Goal: Task Accomplishment & Management: Complete application form

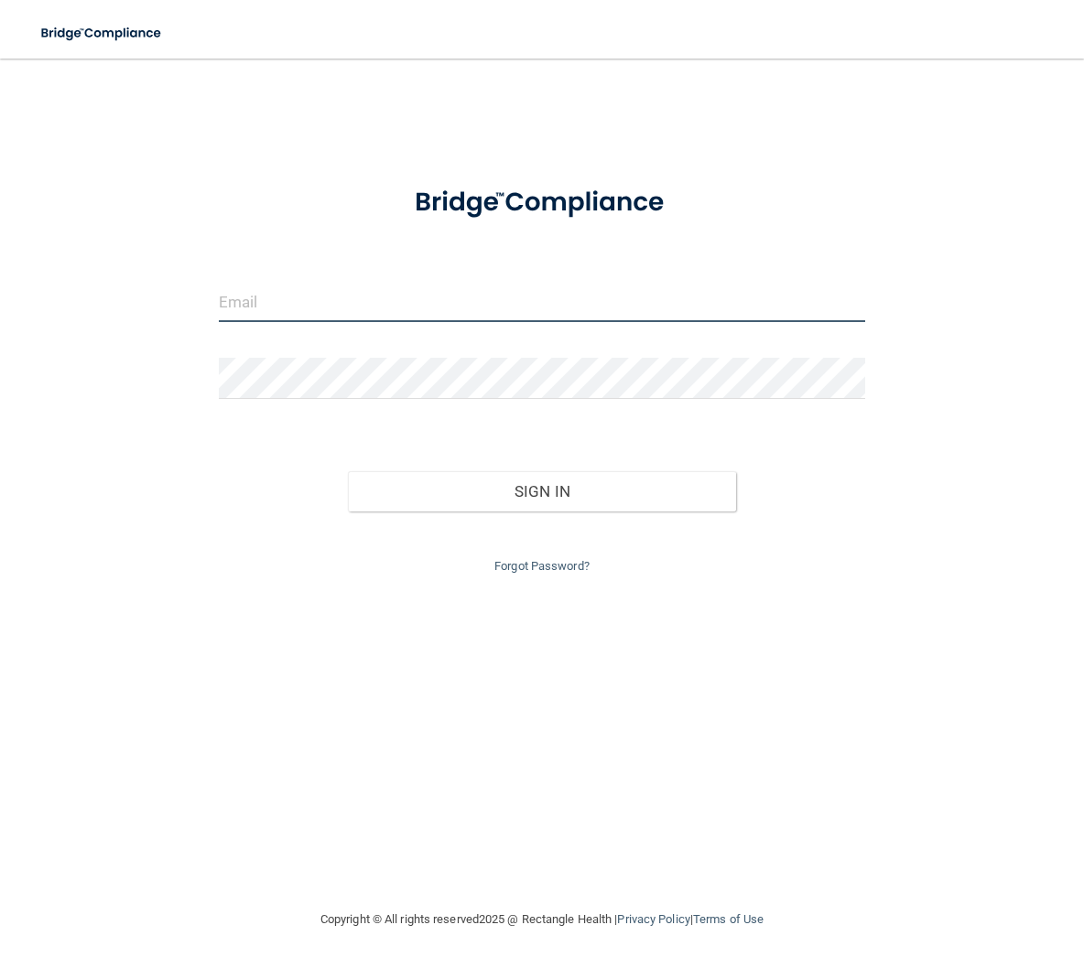
type input "[EMAIL_ADDRESS][DOMAIN_NAME]"
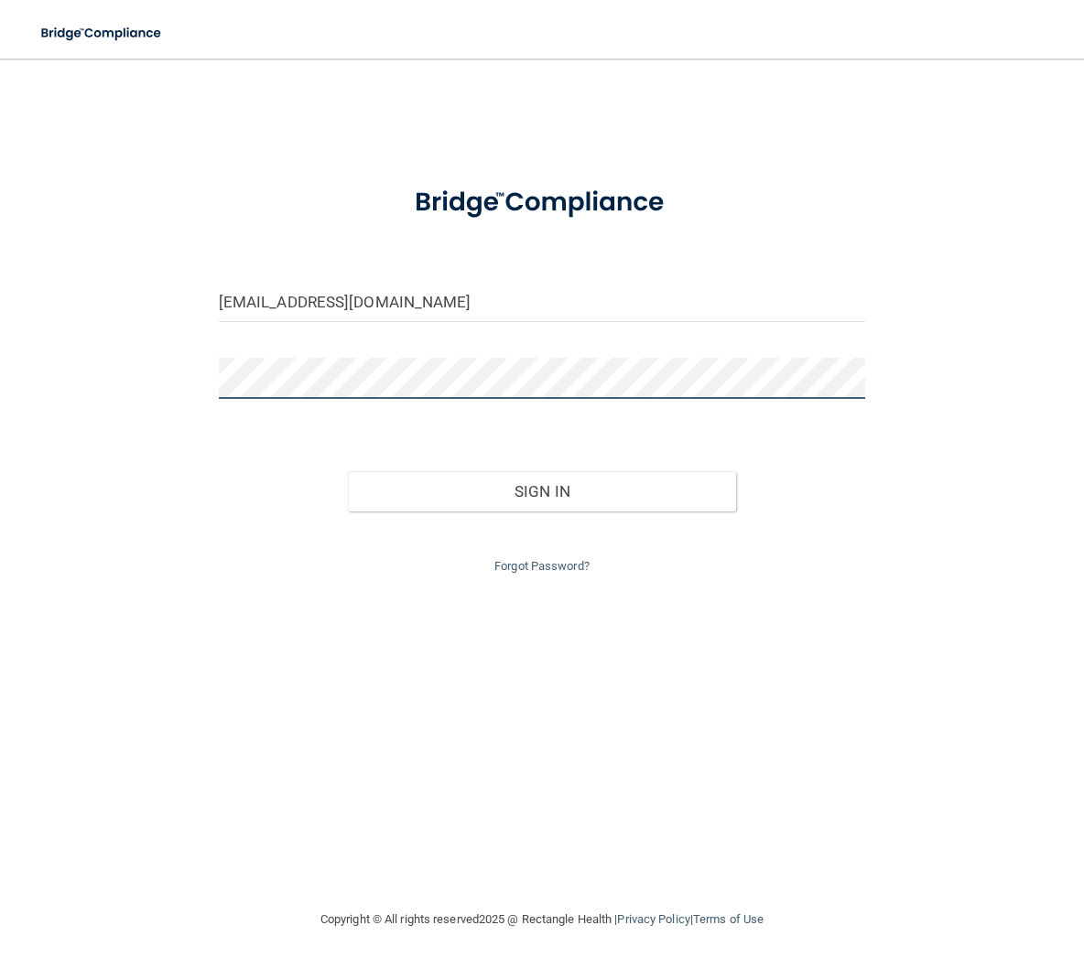
click at [542, 487] on button "Sign In" at bounding box center [542, 491] width 388 height 40
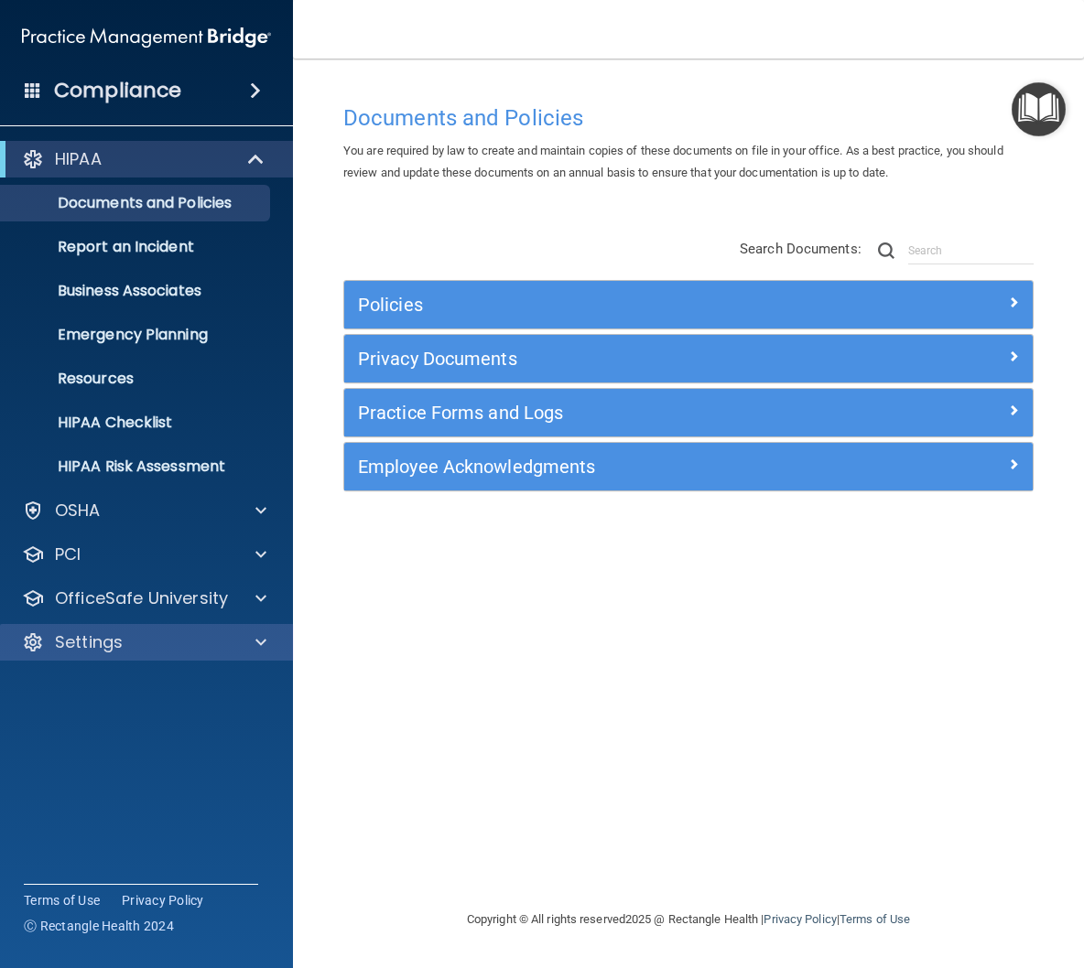
click at [73, 647] on p "Settings" at bounding box center [89, 643] width 68 height 22
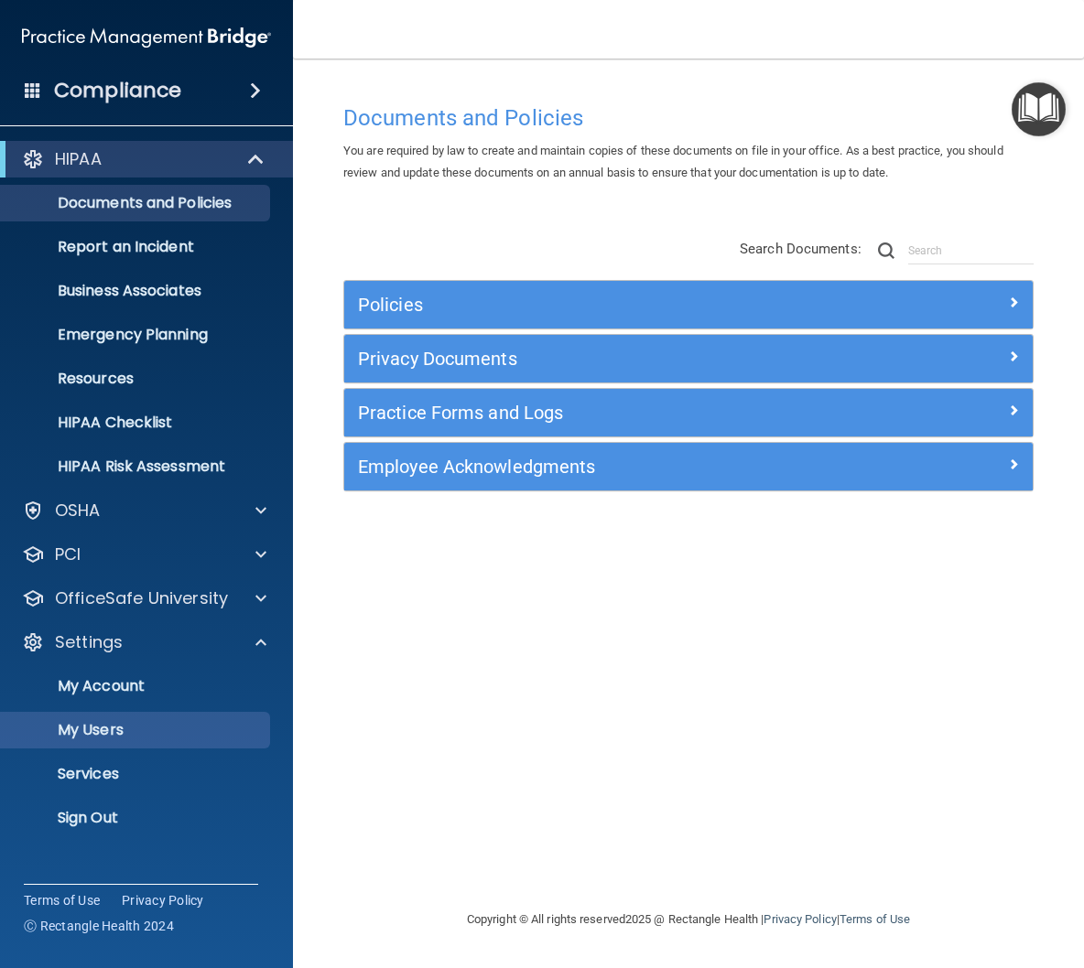
click at [83, 718] on link "My Users" at bounding box center [126, 730] width 288 height 37
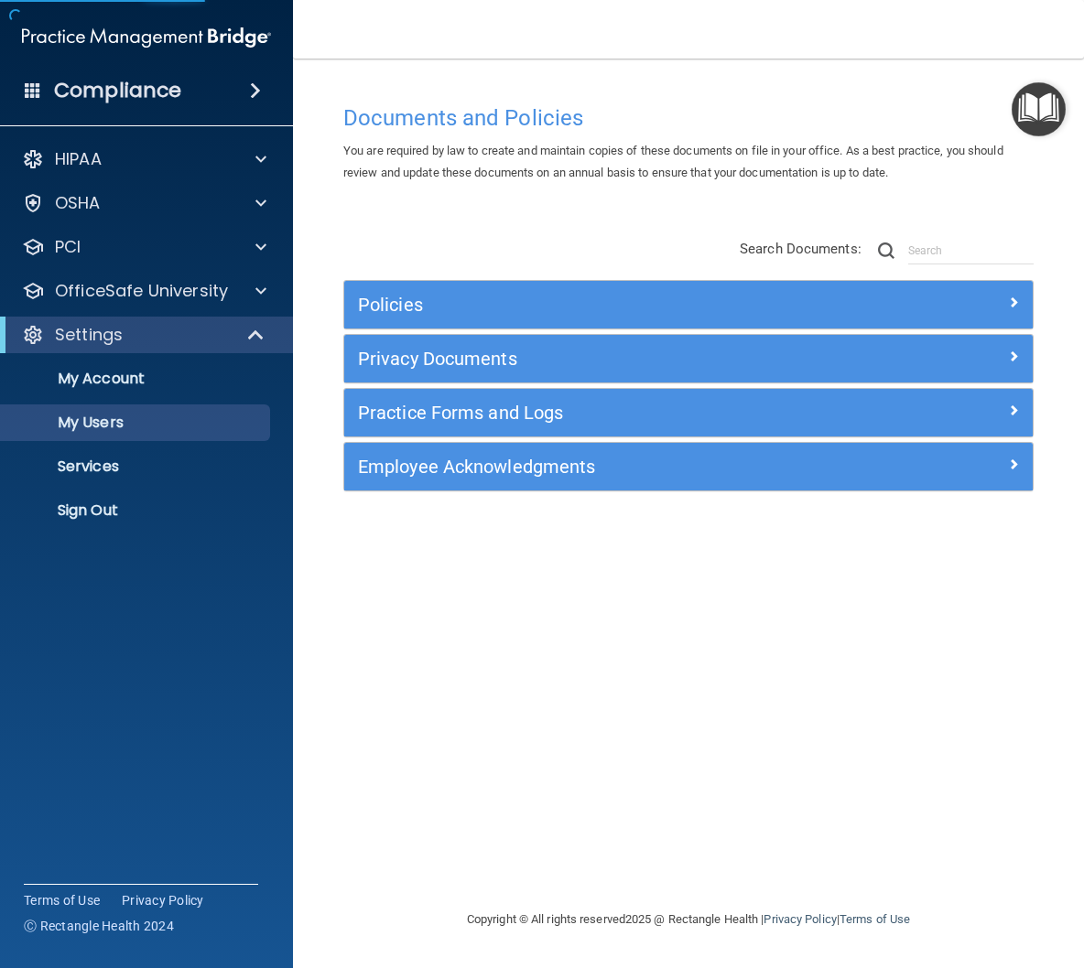
select select "20"
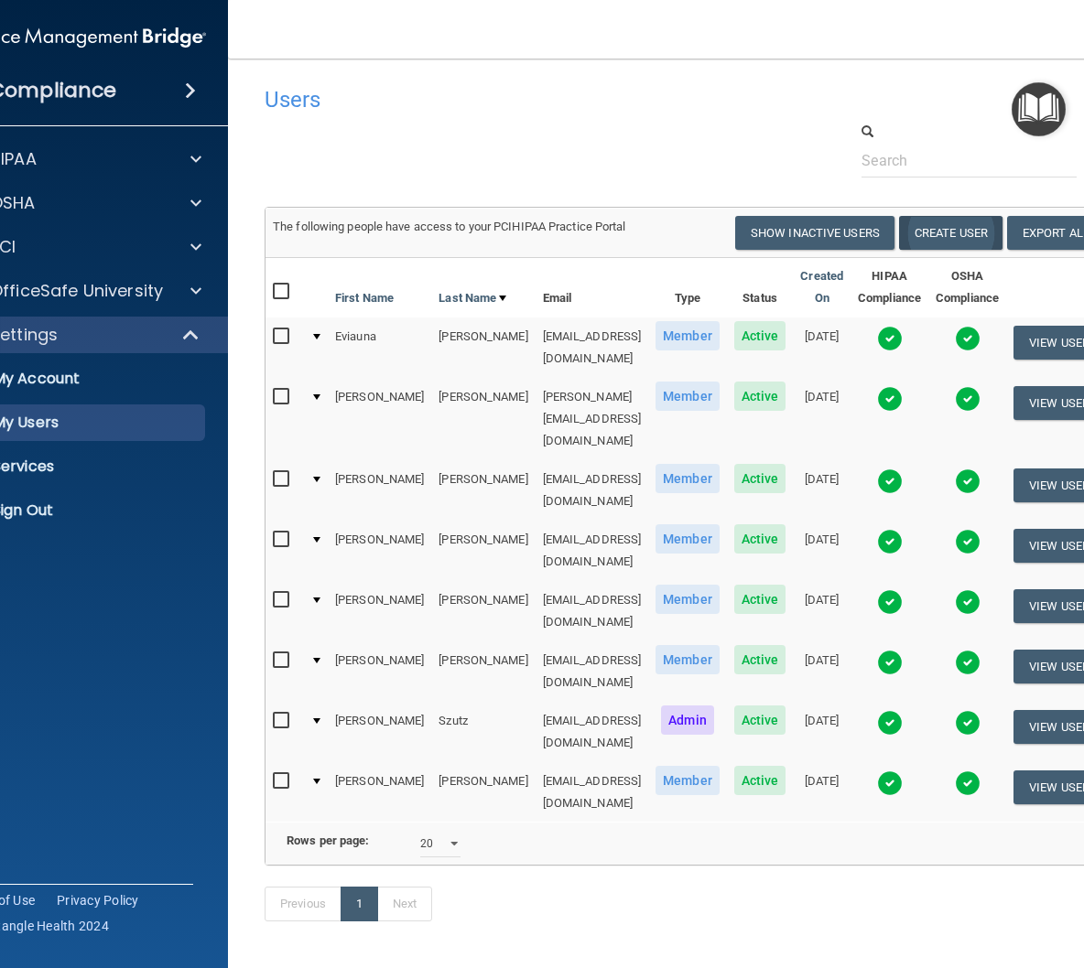
click at [963, 226] on button "Create User" at bounding box center [950, 233] width 103 height 34
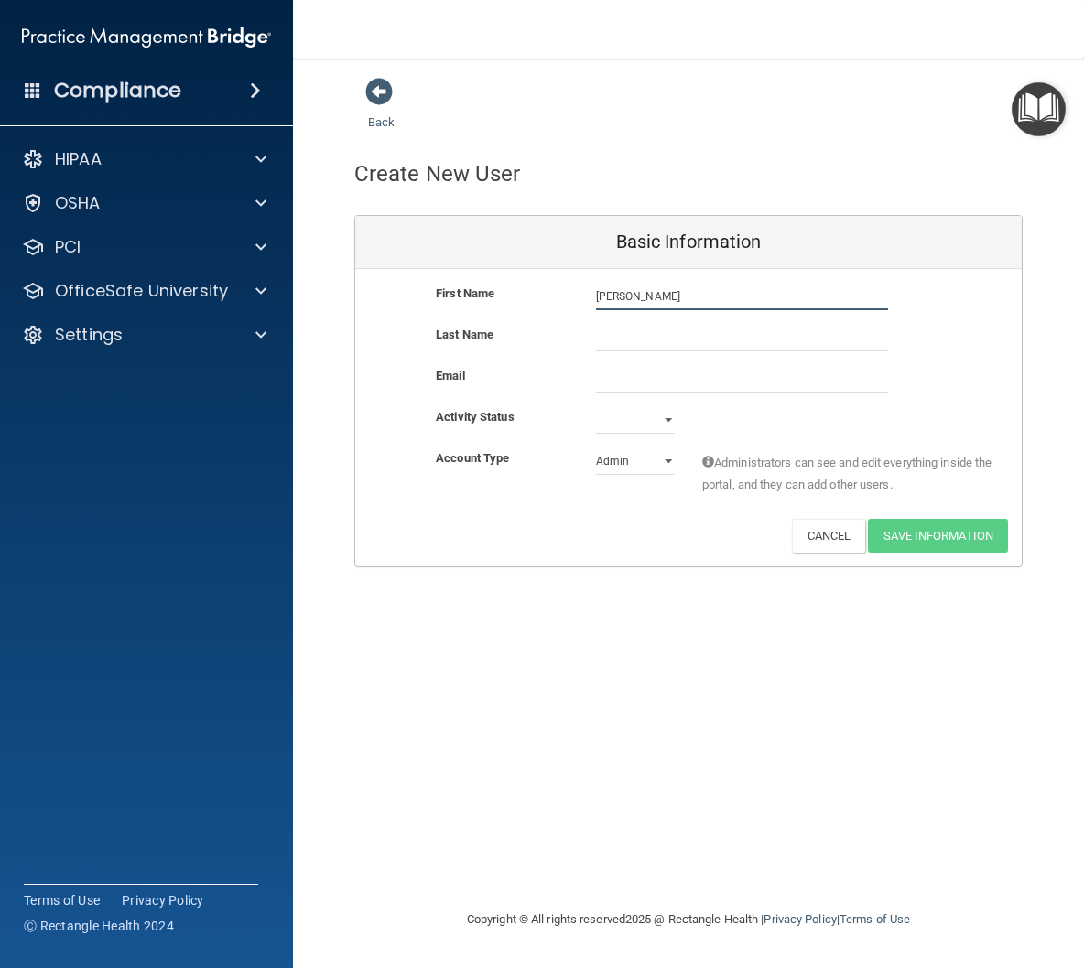
type input "[PERSON_NAME]"
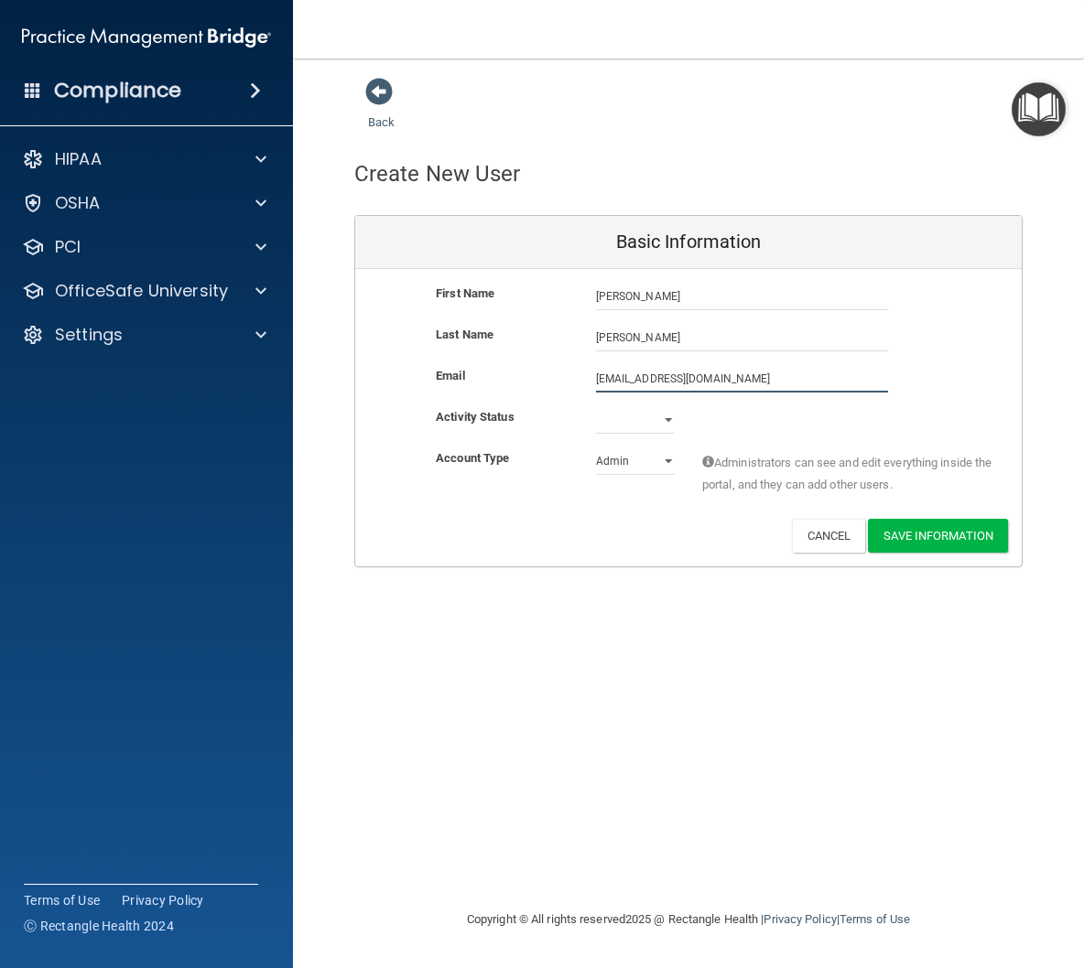
type input "[EMAIL_ADDRESS][DOMAIN_NAME]"
select select "active"
select select "practice_member"
click at [908, 526] on button "Save Information" at bounding box center [938, 536] width 140 height 34
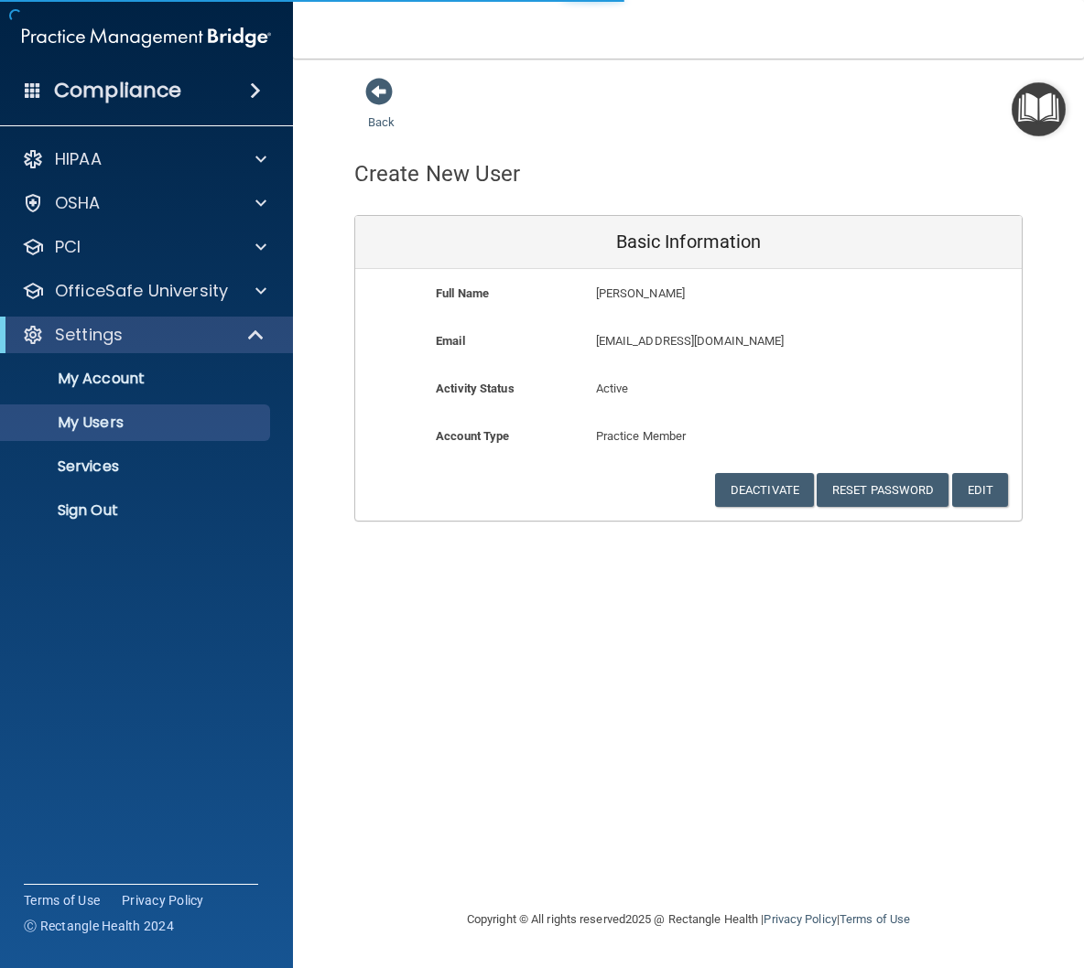
select select "20"
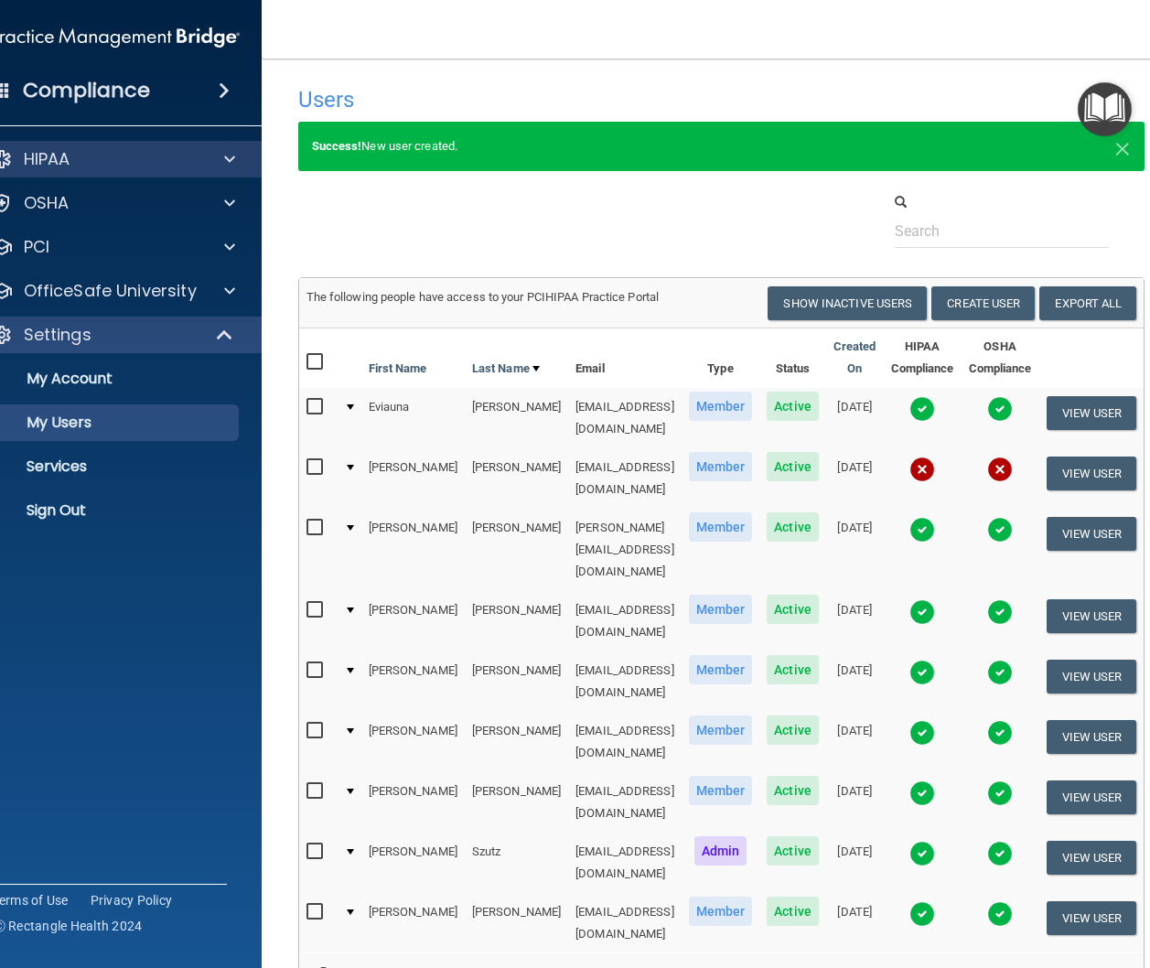
click at [128, 157] on div "HIPAA" at bounding box center [90, 159] width 227 height 22
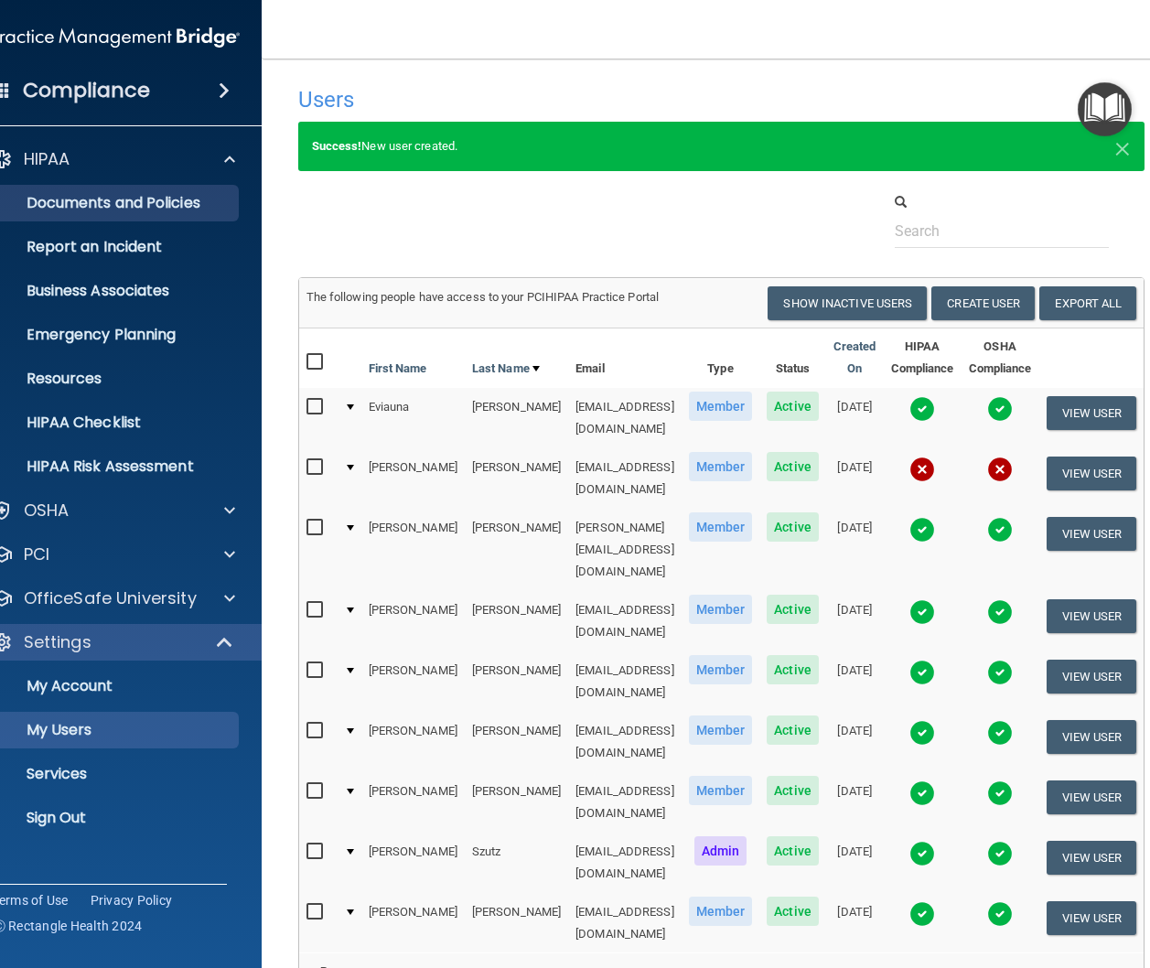
click at [126, 205] on p "Documents and Policies" at bounding box center [106, 203] width 250 height 18
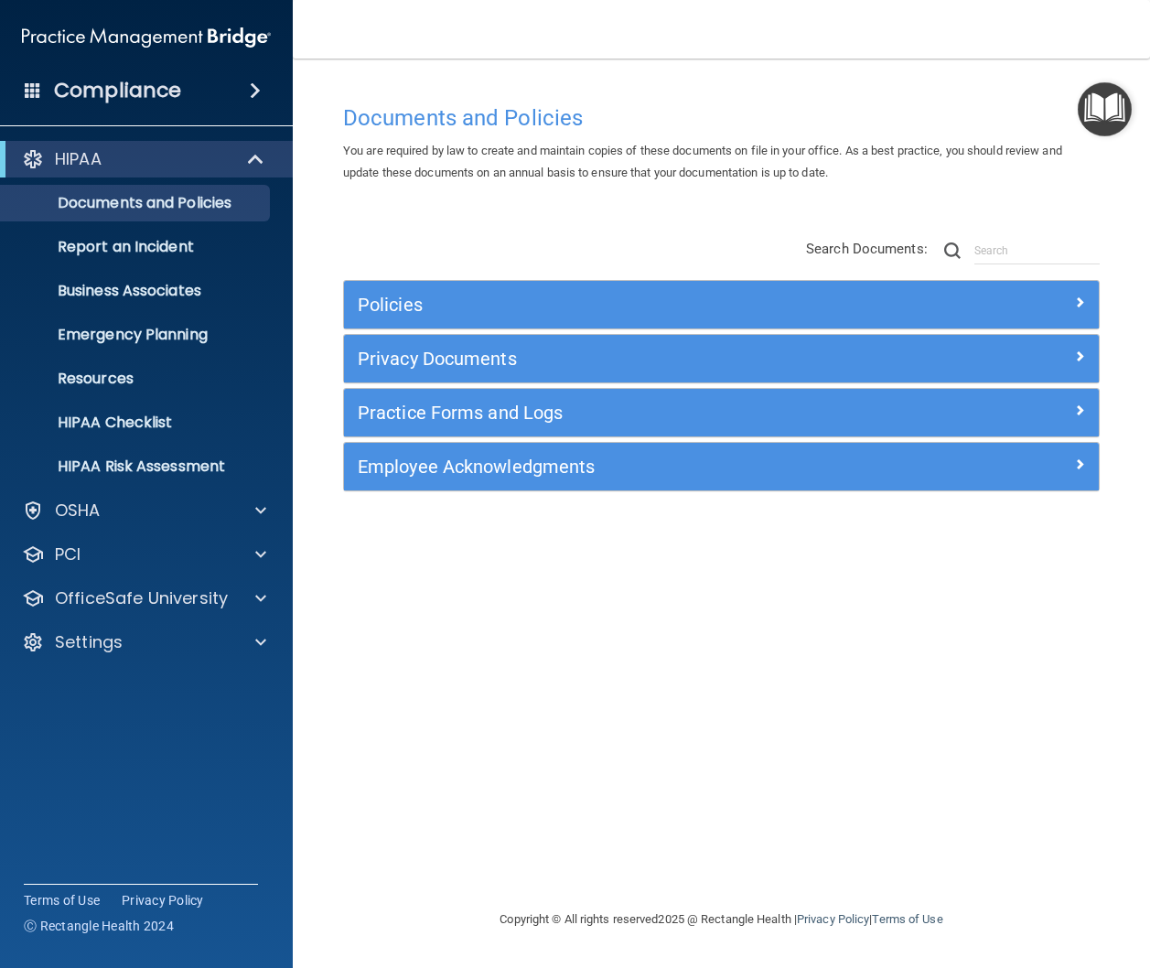
click at [440, 407] on h5 "Practice Forms and Logs" at bounding box center [627, 413] width 539 height 20
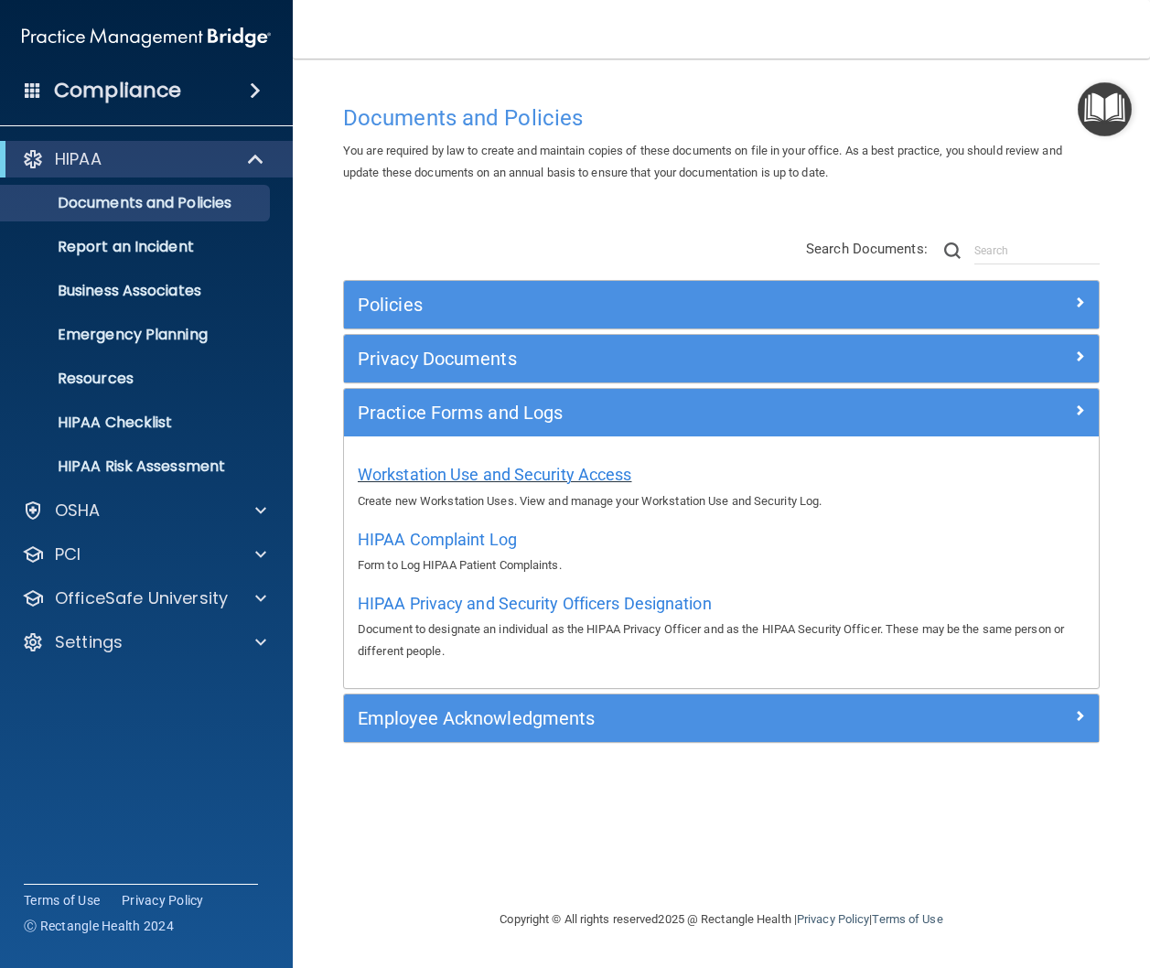
click at [438, 477] on span "Workstation Use and Security Access" at bounding box center [495, 474] width 275 height 19
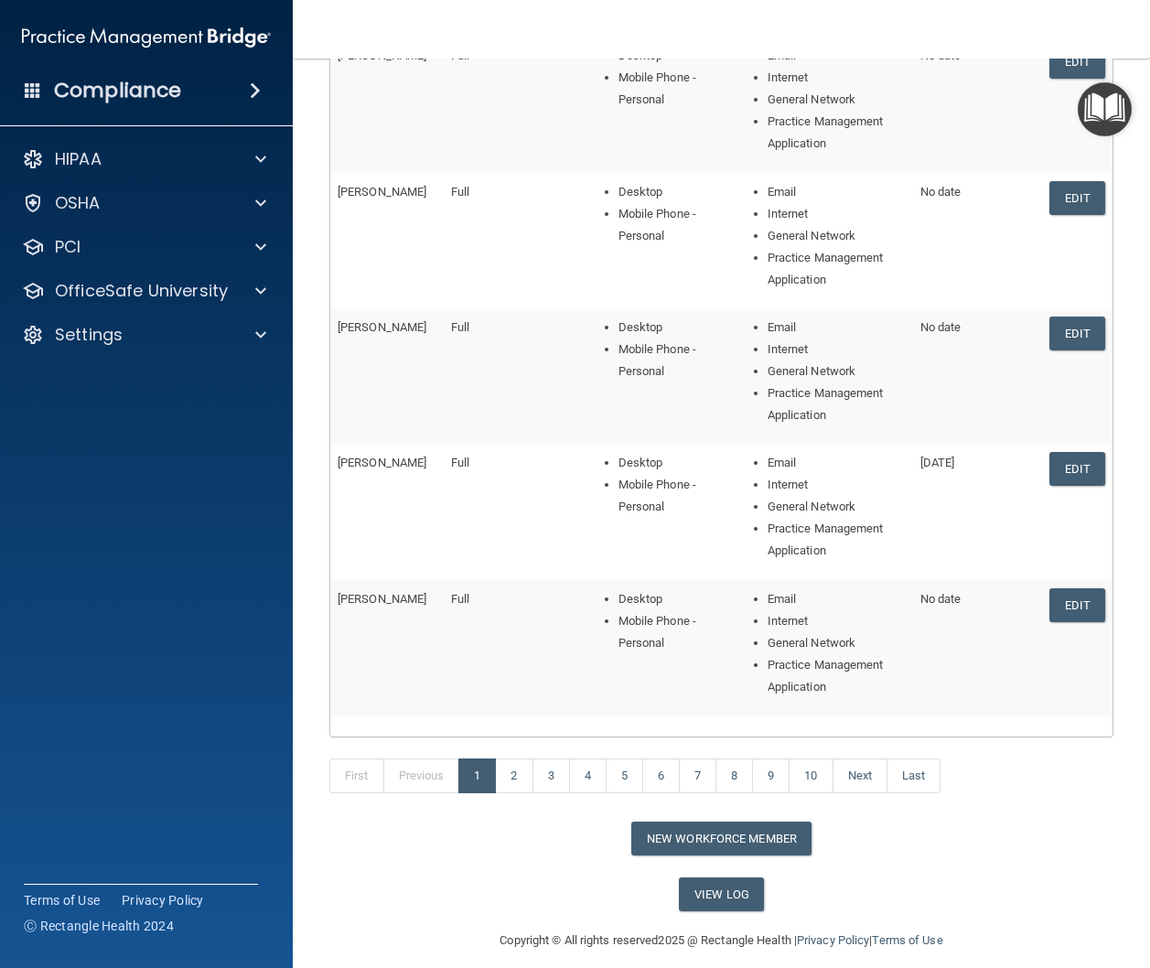
scroll to position [320, 0]
click at [705, 830] on button "New Workforce Member" at bounding box center [722, 840] width 180 height 34
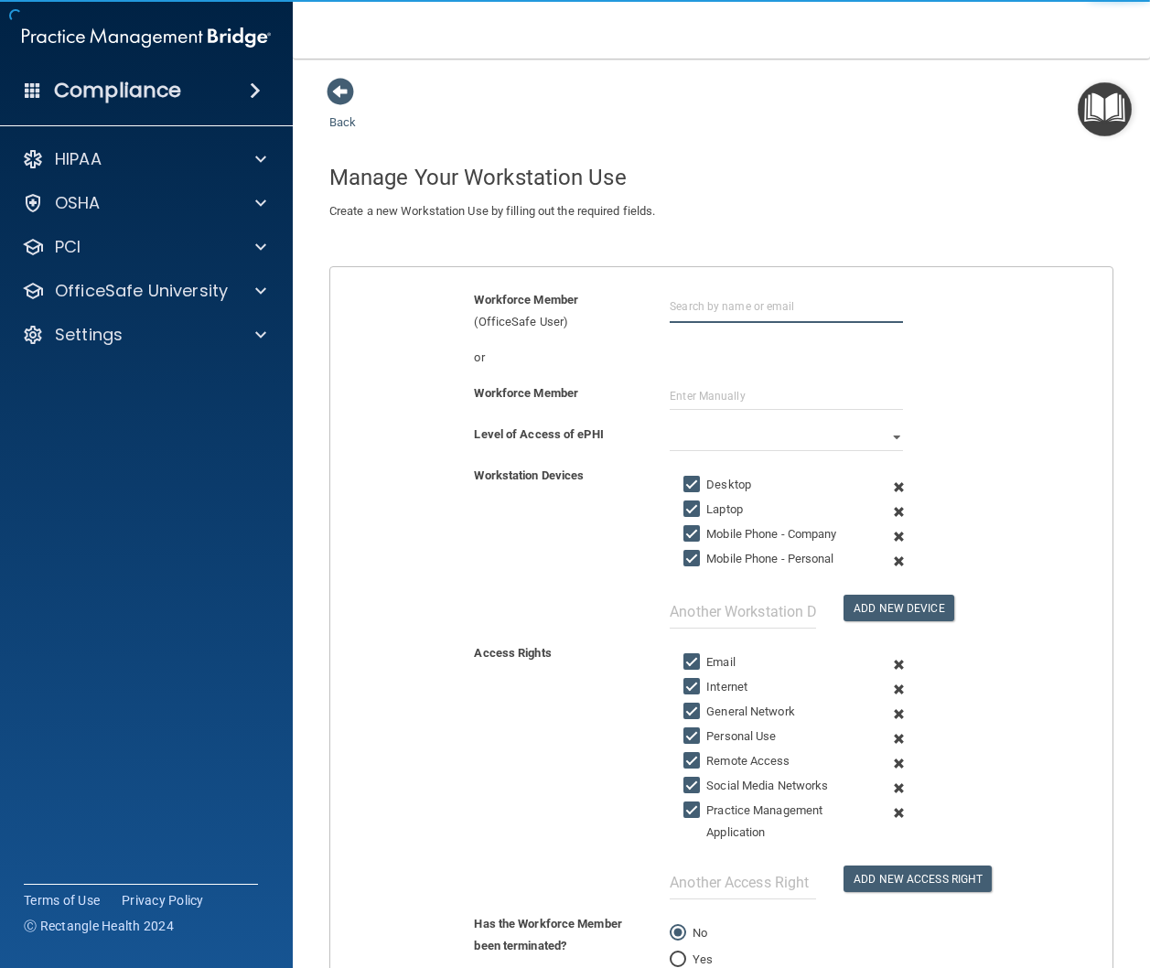
click at [702, 305] on input "text" at bounding box center [786, 306] width 233 height 34
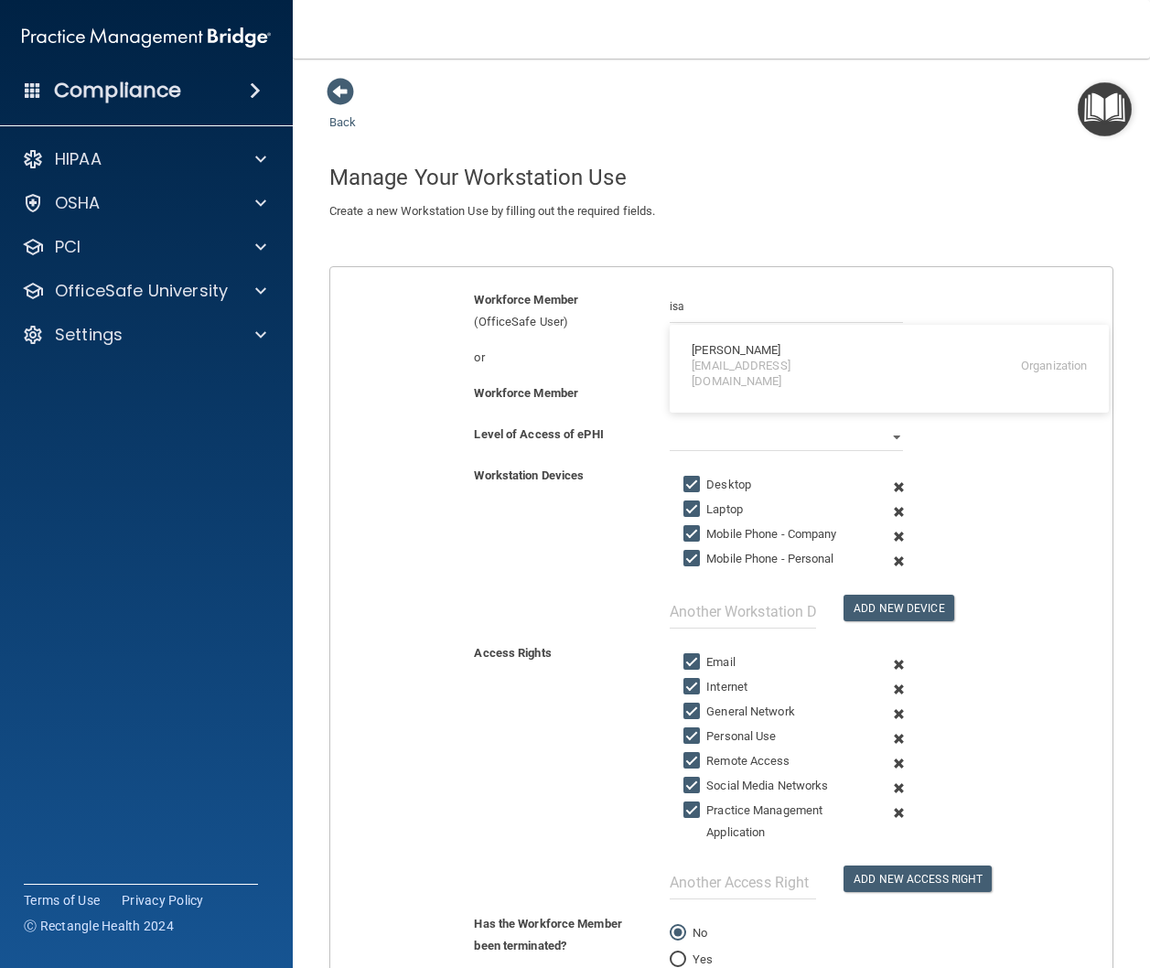
drag, startPoint x: 712, startPoint y: 323, endPoint x: 736, endPoint y: 339, distance: 28.4
click at [736, 343] on div "[PERSON_NAME]" at bounding box center [736, 351] width 89 height 16
type input "[PERSON_NAME]"
select select "0"
click at [692, 502] on input "Laptop" at bounding box center [694, 509] width 21 height 15
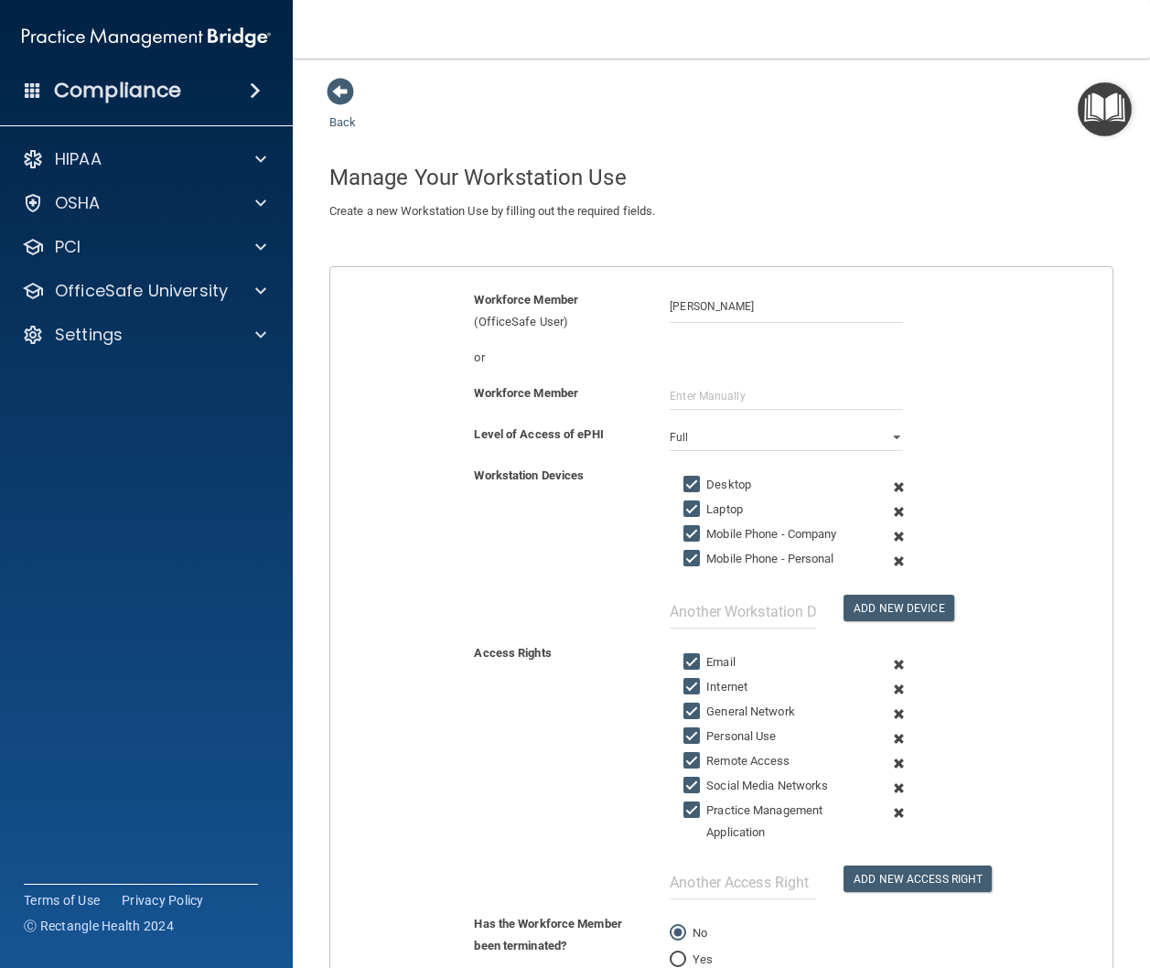
checkbox input "false"
click at [696, 527] on input "Mobile Phone - Company" at bounding box center [694, 534] width 21 height 15
checkbox input "false"
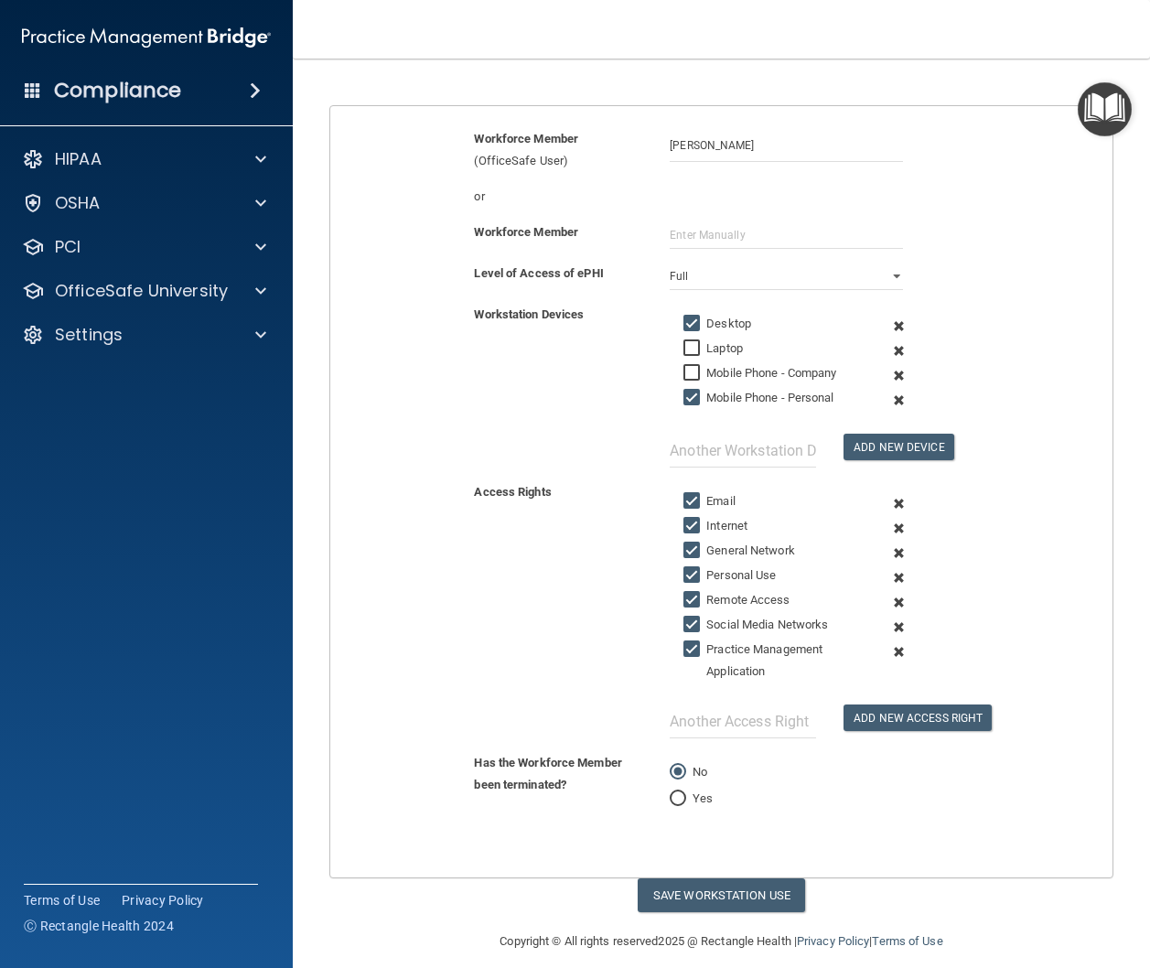
scroll to position [160, 0]
click at [695, 569] on input "Personal Use" at bounding box center [694, 576] width 21 height 15
checkbox input "false"
click at [690, 594] on input "Remote Access" at bounding box center [694, 601] width 21 height 15
checkbox input "false"
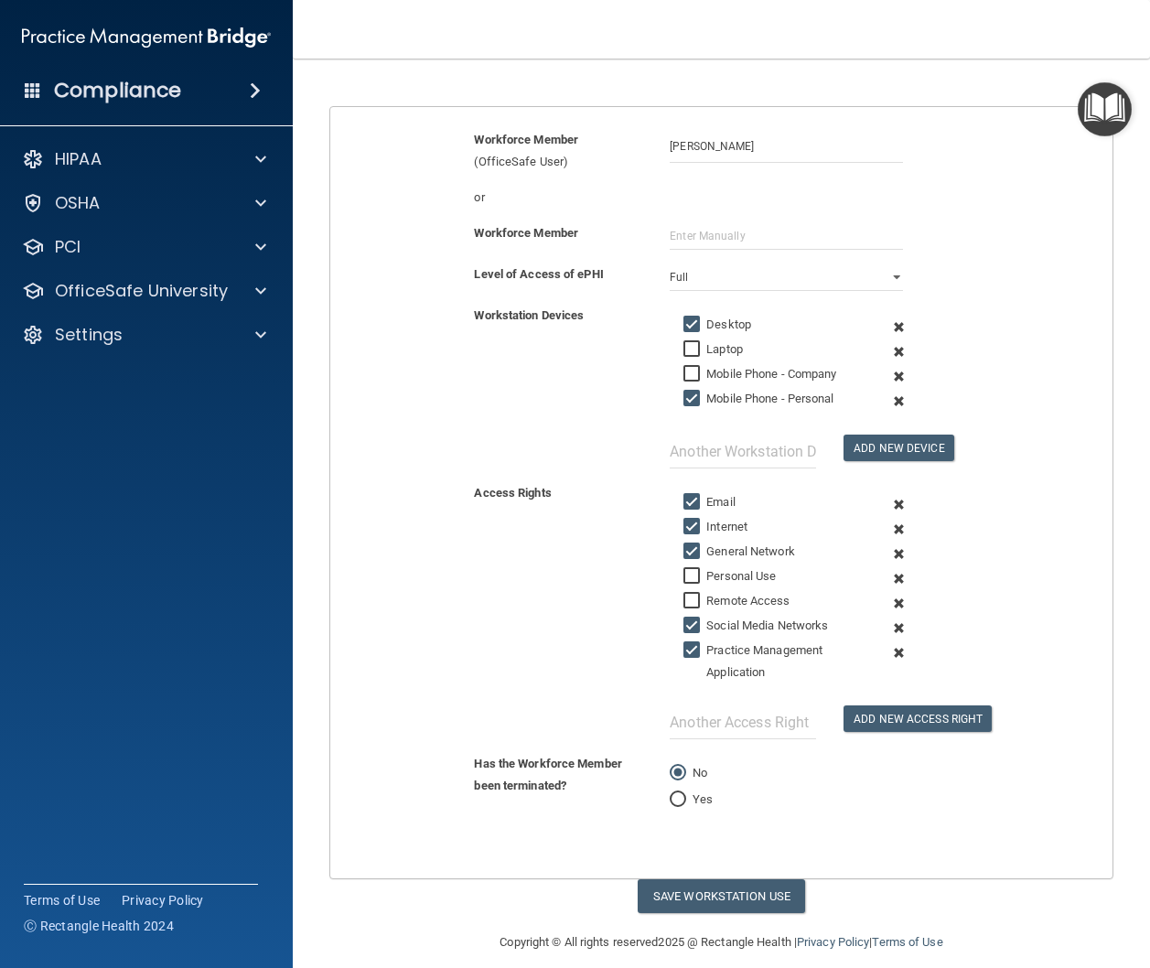
click at [696, 619] on input "Social Media Networks" at bounding box center [694, 626] width 21 height 15
checkbox input "false"
drag, startPoint x: 741, startPoint y: 874, endPoint x: 706, endPoint y: 848, distance: 44.5
click at [741, 880] on button "Save Workstation Use" at bounding box center [721, 897] width 167 height 34
select select "? string:Full ?"
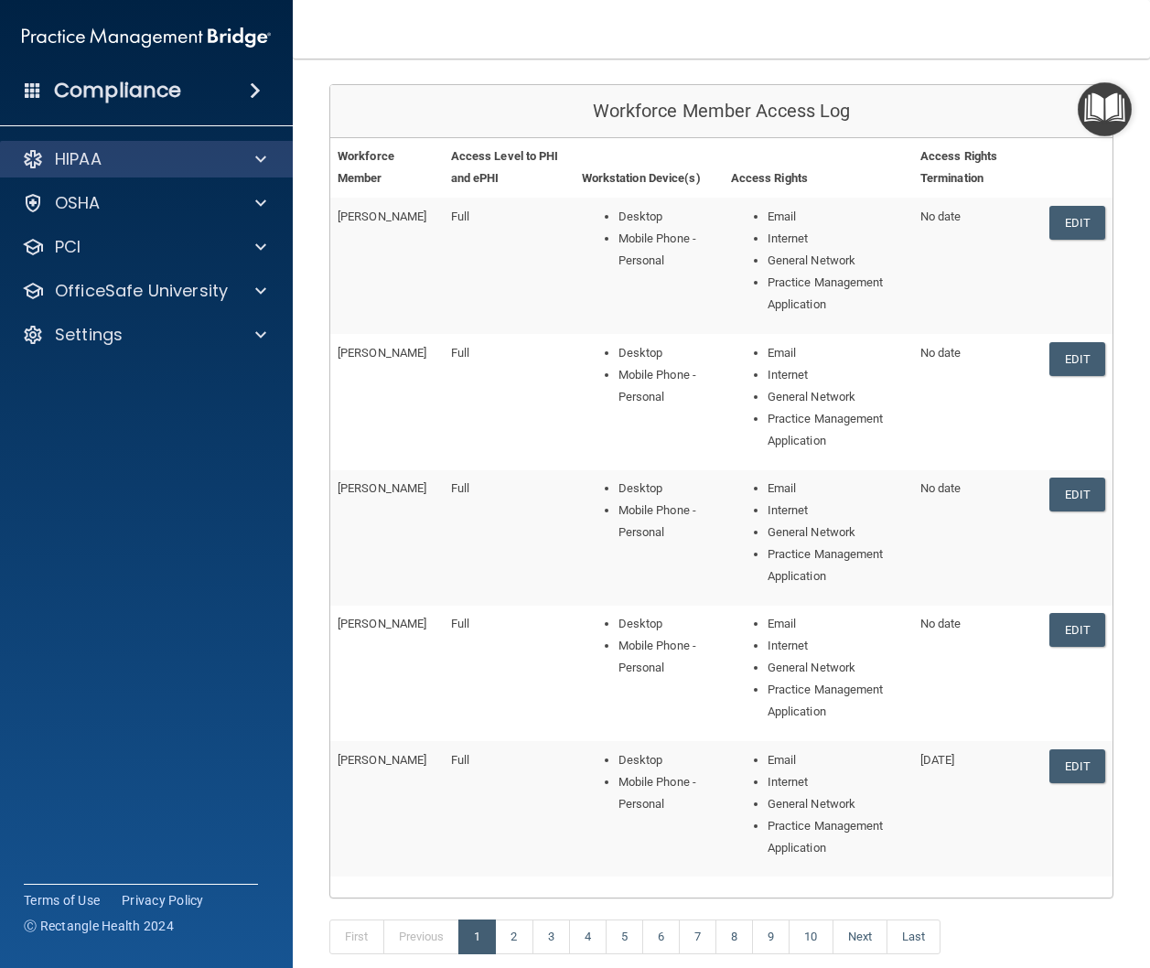
click at [238, 163] on div at bounding box center [258, 159] width 46 height 22
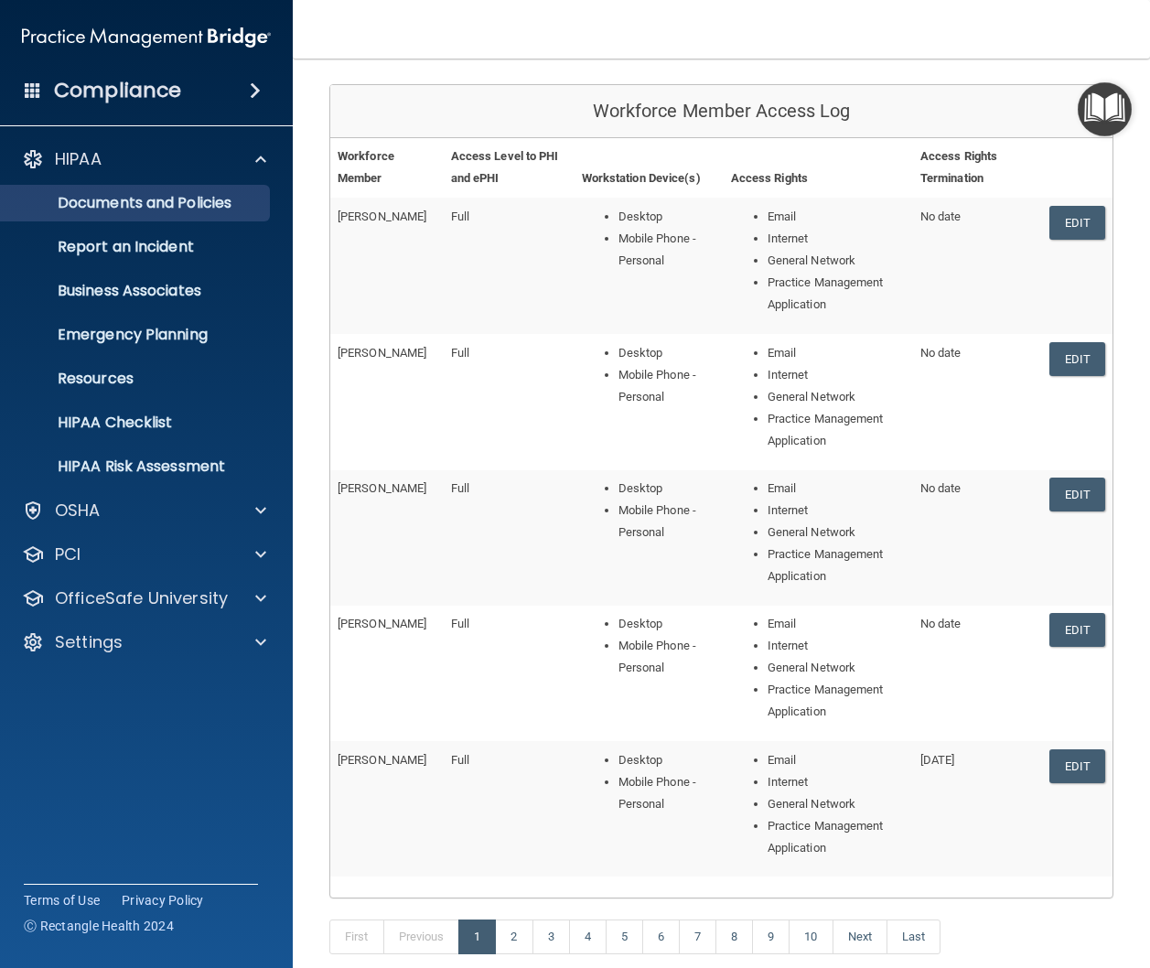
click at [190, 206] on p "Documents and Policies" at bounding box center [137, 203] width 250 height 18
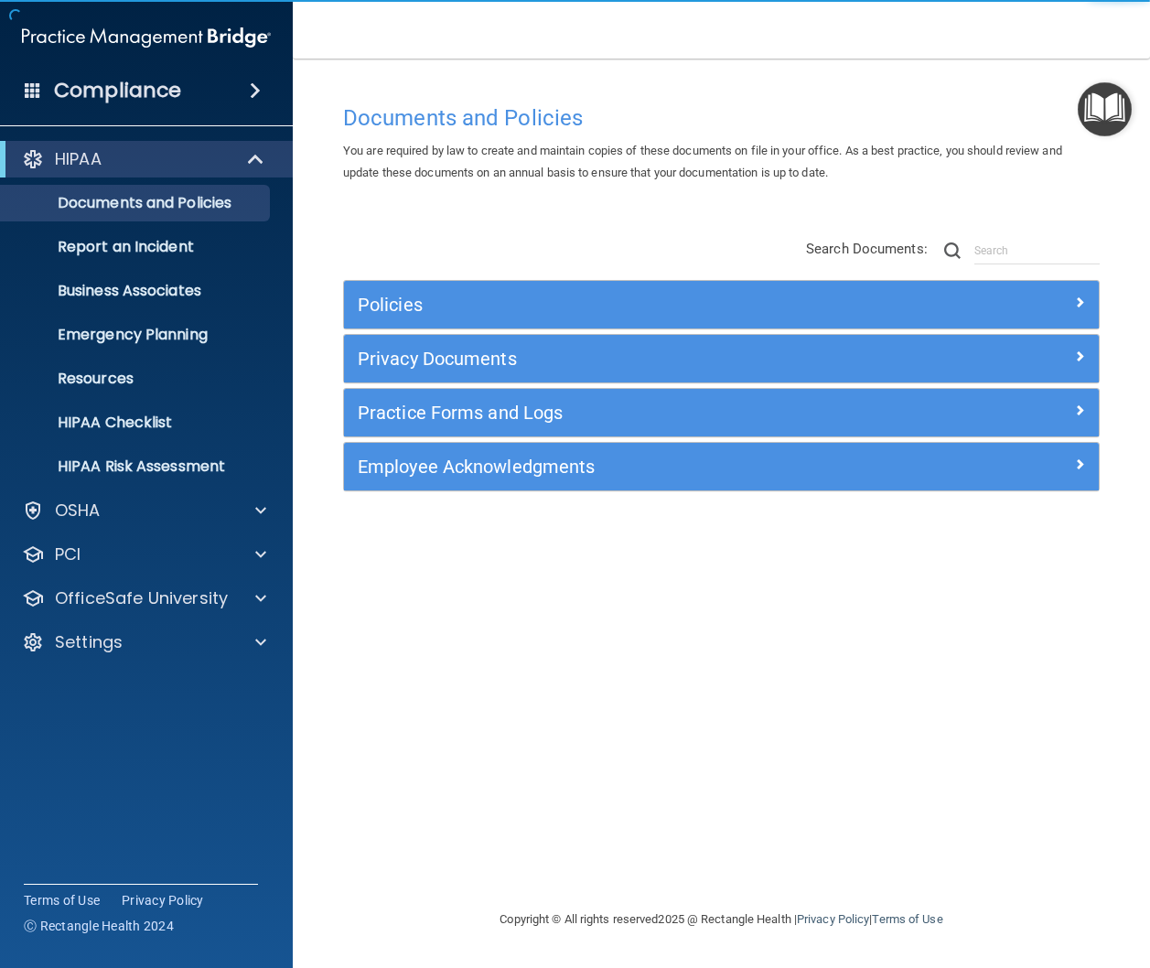
click at [506, 462] on h5 "Employee Acknowledgments" at bounding box center [627, 467] width 539 height 20
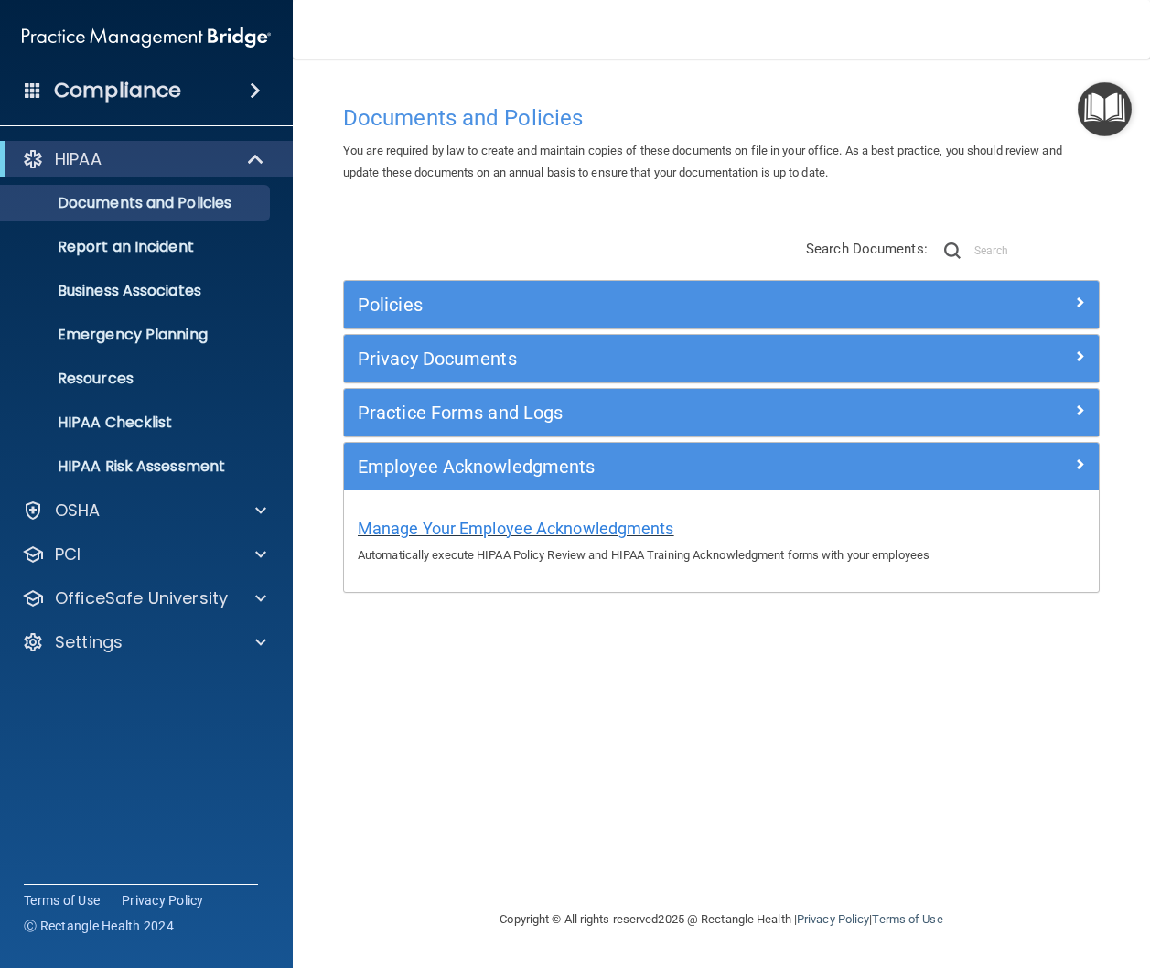
click at [498, 524] on span "Manage Your Employee Acknowledgments" at bounding box center [516, 528] width 317 height 19
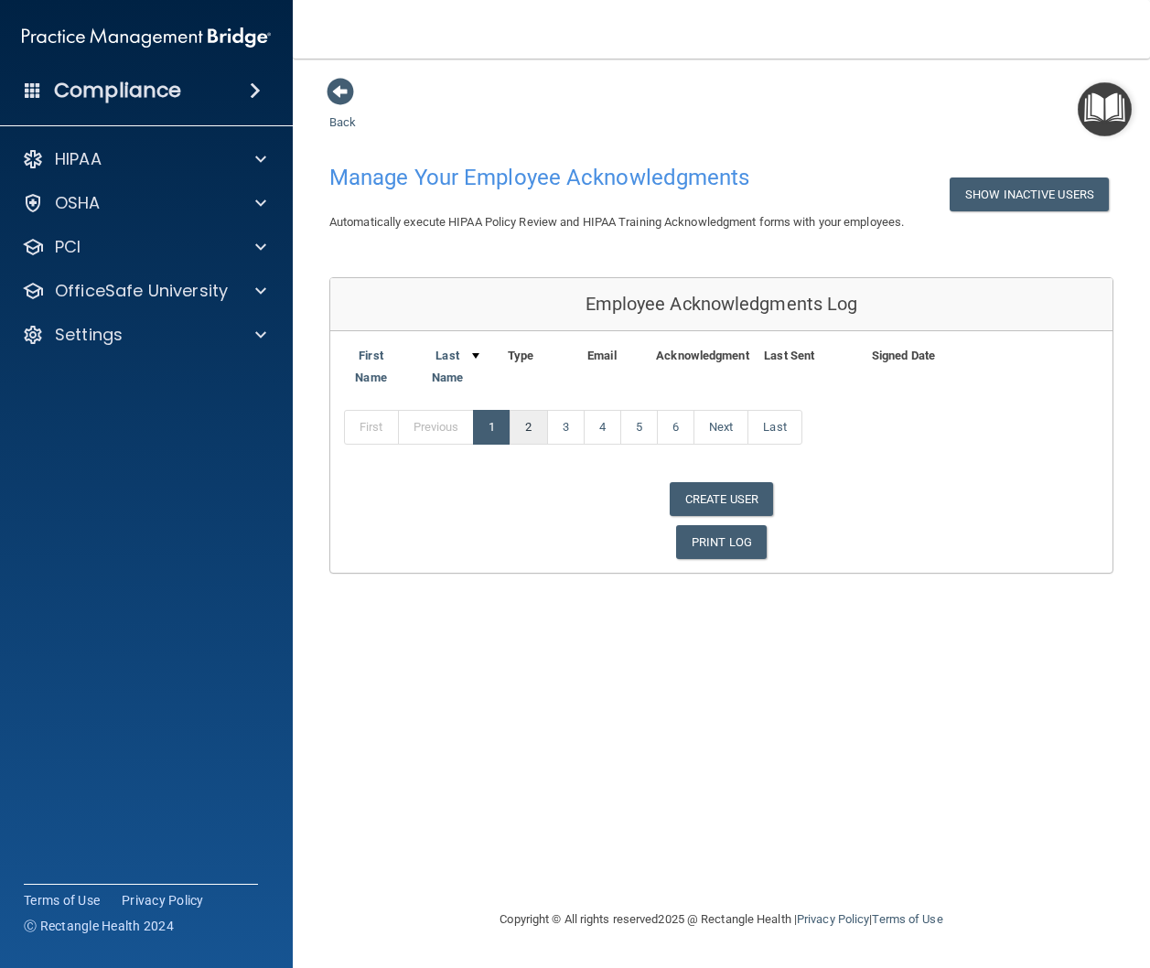
click at [530, 416] on link "2" at bounding box center [529, 427] width 38 height 35
click at [566, 419] on link "3" at bounding box center [566, 427] width 38 height 35
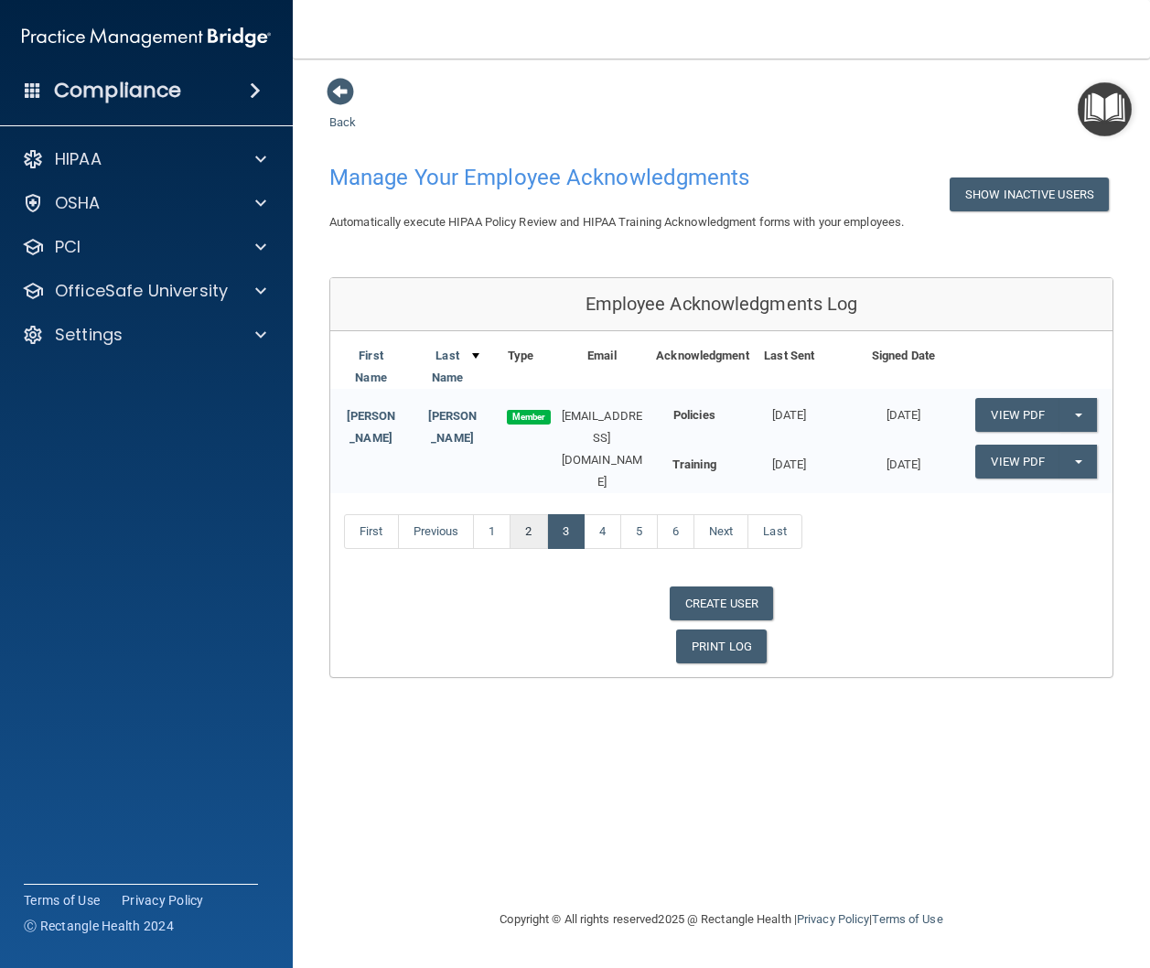
click at [534, 514] on link "2" at bounding box center [529, 531] width 38 height 35
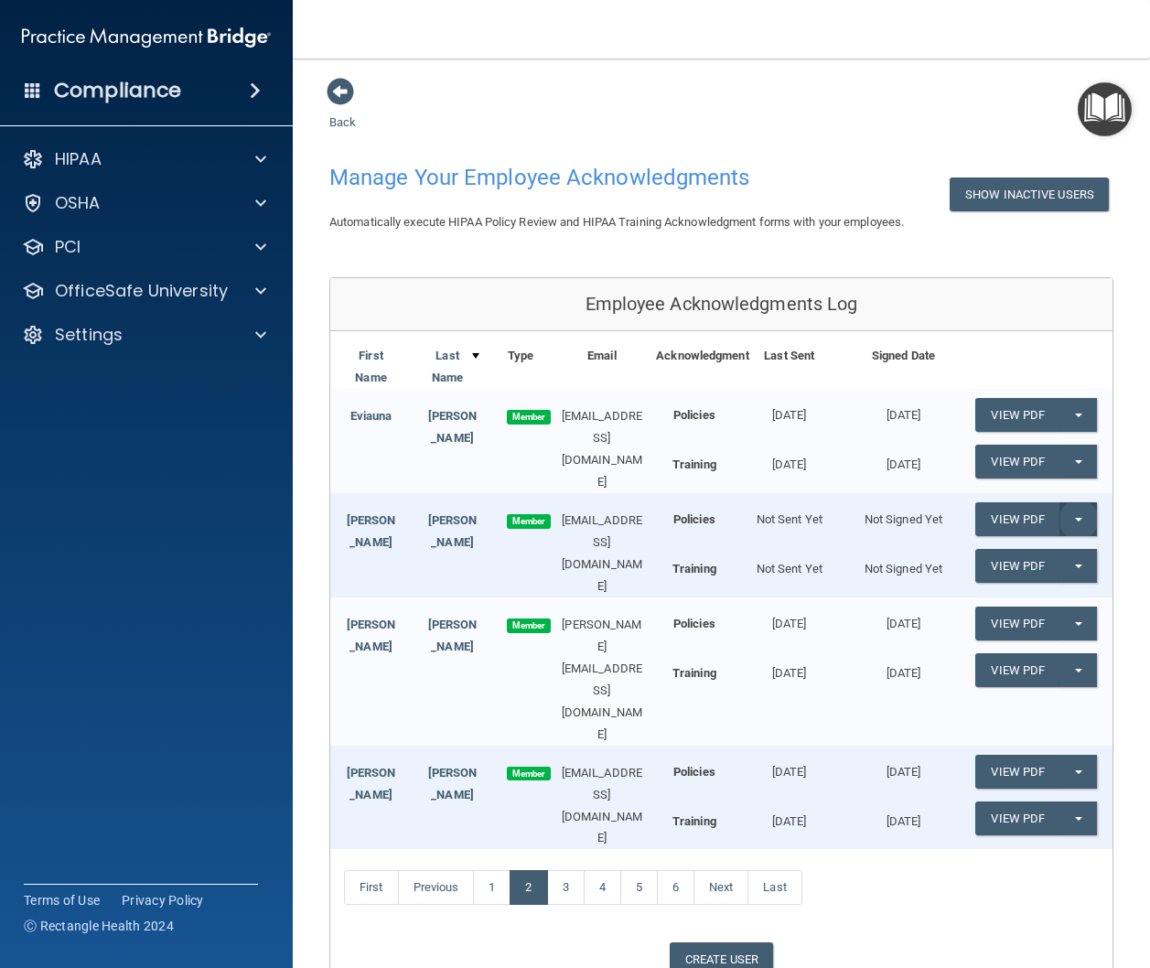
click at [1074, 502] on button "Split button!" at bounding box center [1079, 519] width 38 height 34
click at [1061, 543] on link "Send Acknowledgment" at bounding box center [1055, 556] width 158 height 27
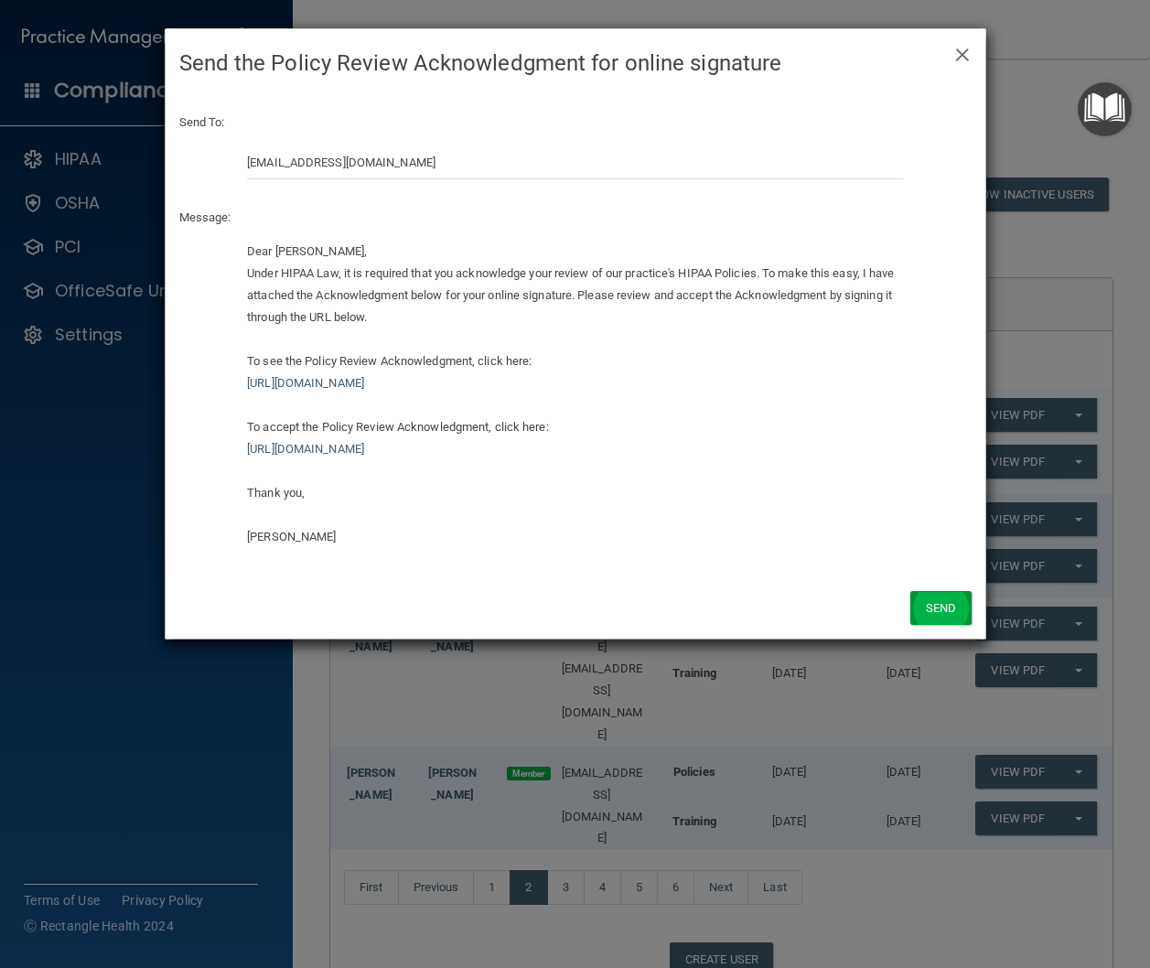
click at [942, 595] on button "Send" at bounding box center [941, 608] width 60 height 34
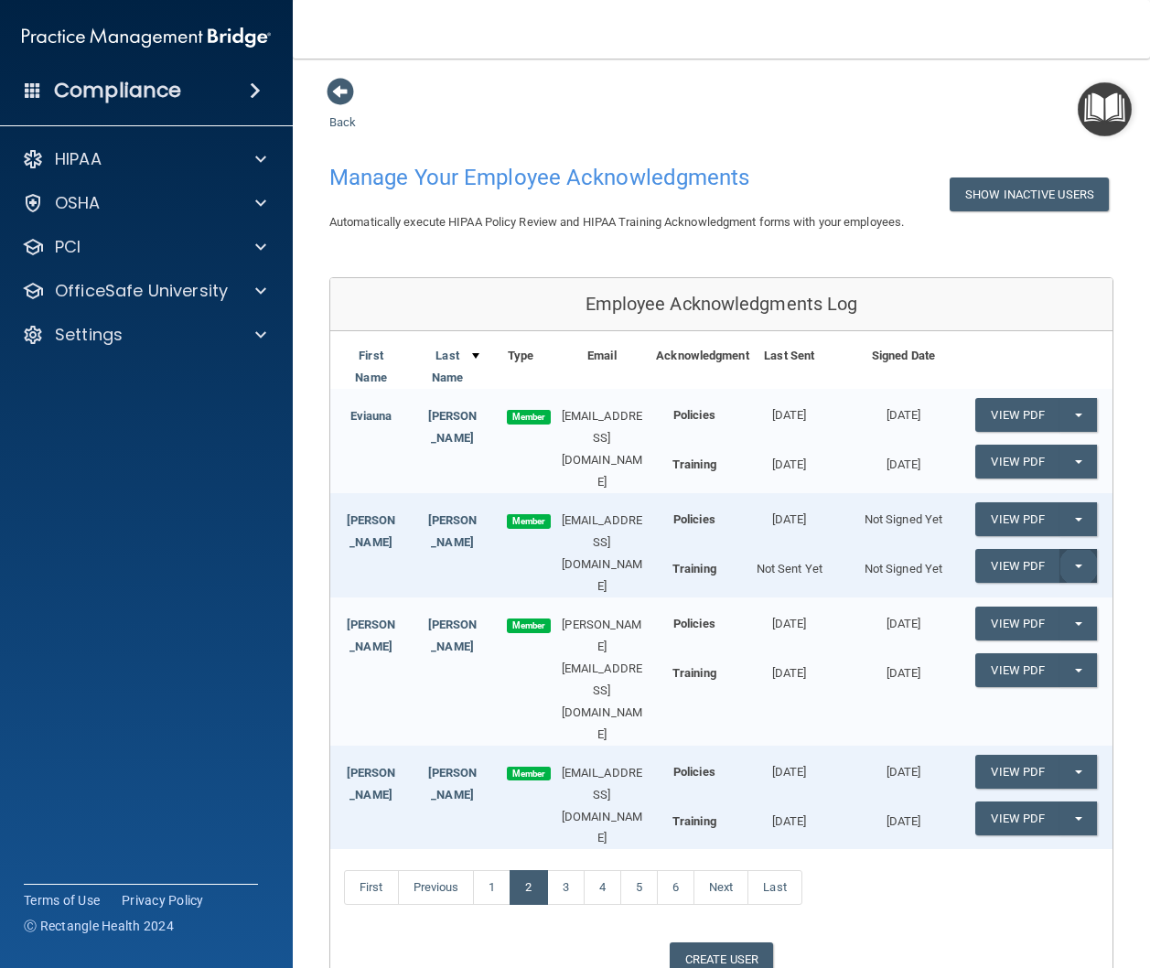
click at [1083, 565] on span "button" at bounding box center [1078, 567] width 7 height 4
click at [1062, 589] on link "Send Acknowledgment PDF" at bounding box center [1067, 602] width 183 height 27
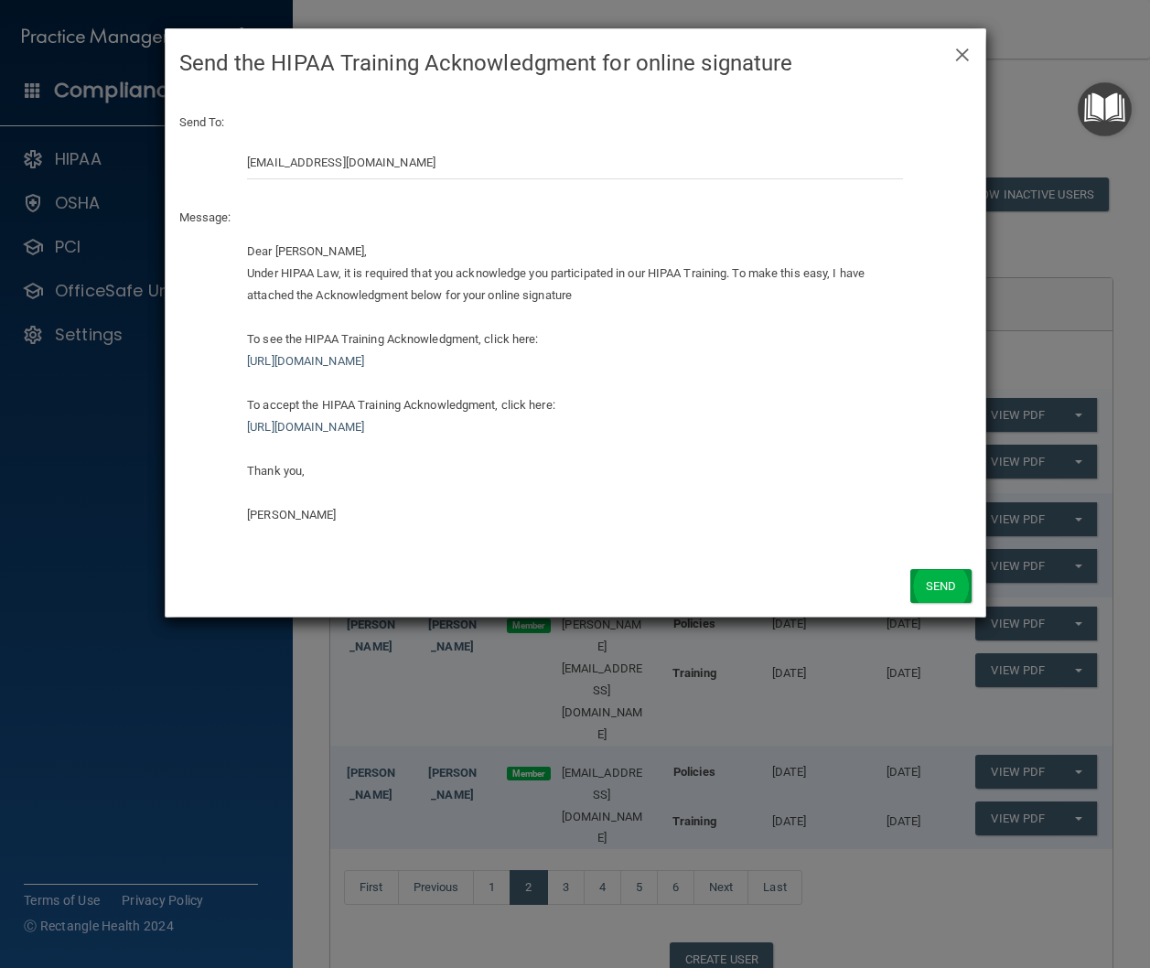
click at [963, 574] on button "Send" at bounding box center [941, 586] width 60 height 34
